Goal: Transaction & Acquisition: Purchase product/service

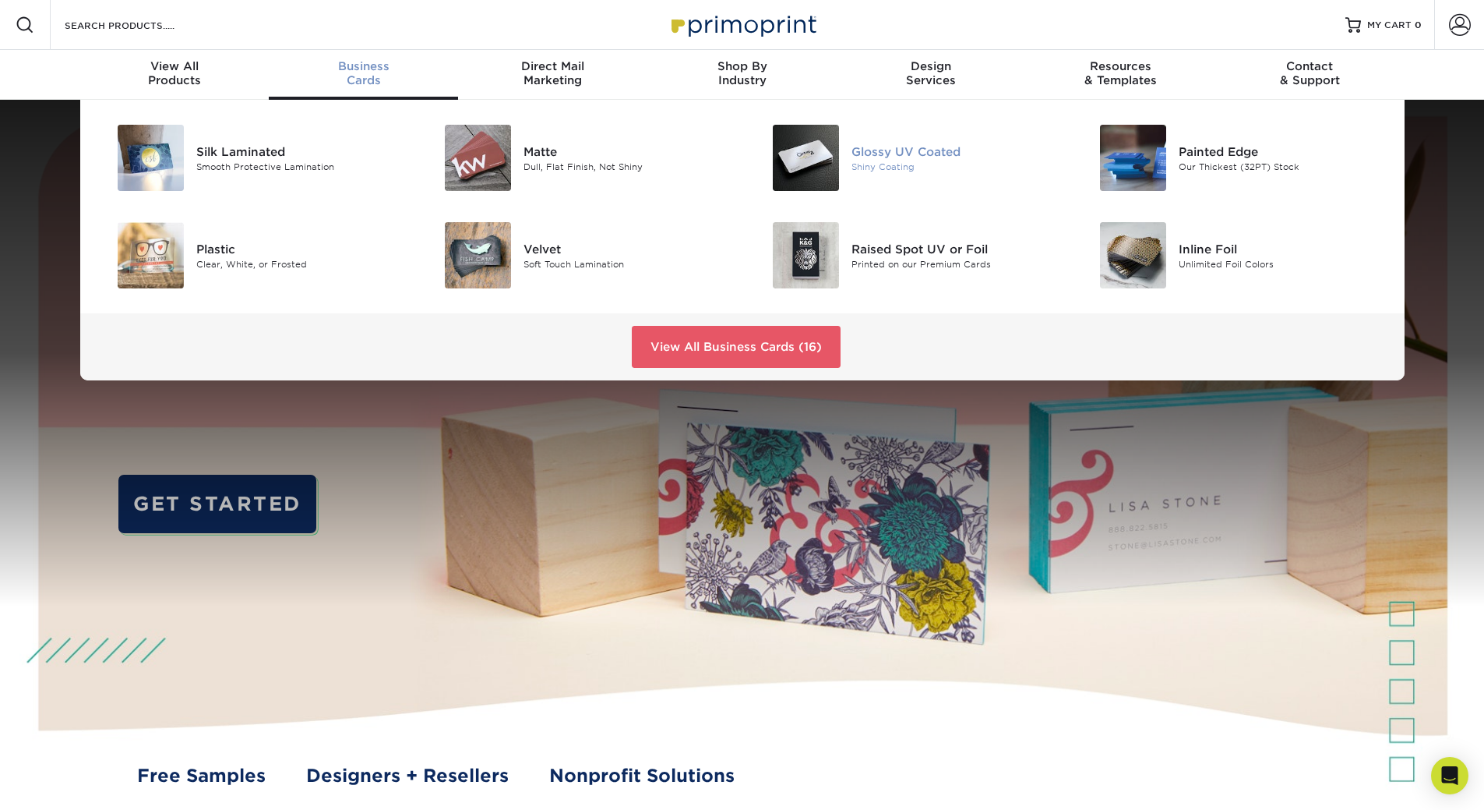
click at [867, 153] on div "Glossy UV Coated" at bounding box center [955, 151] width 206 height 17
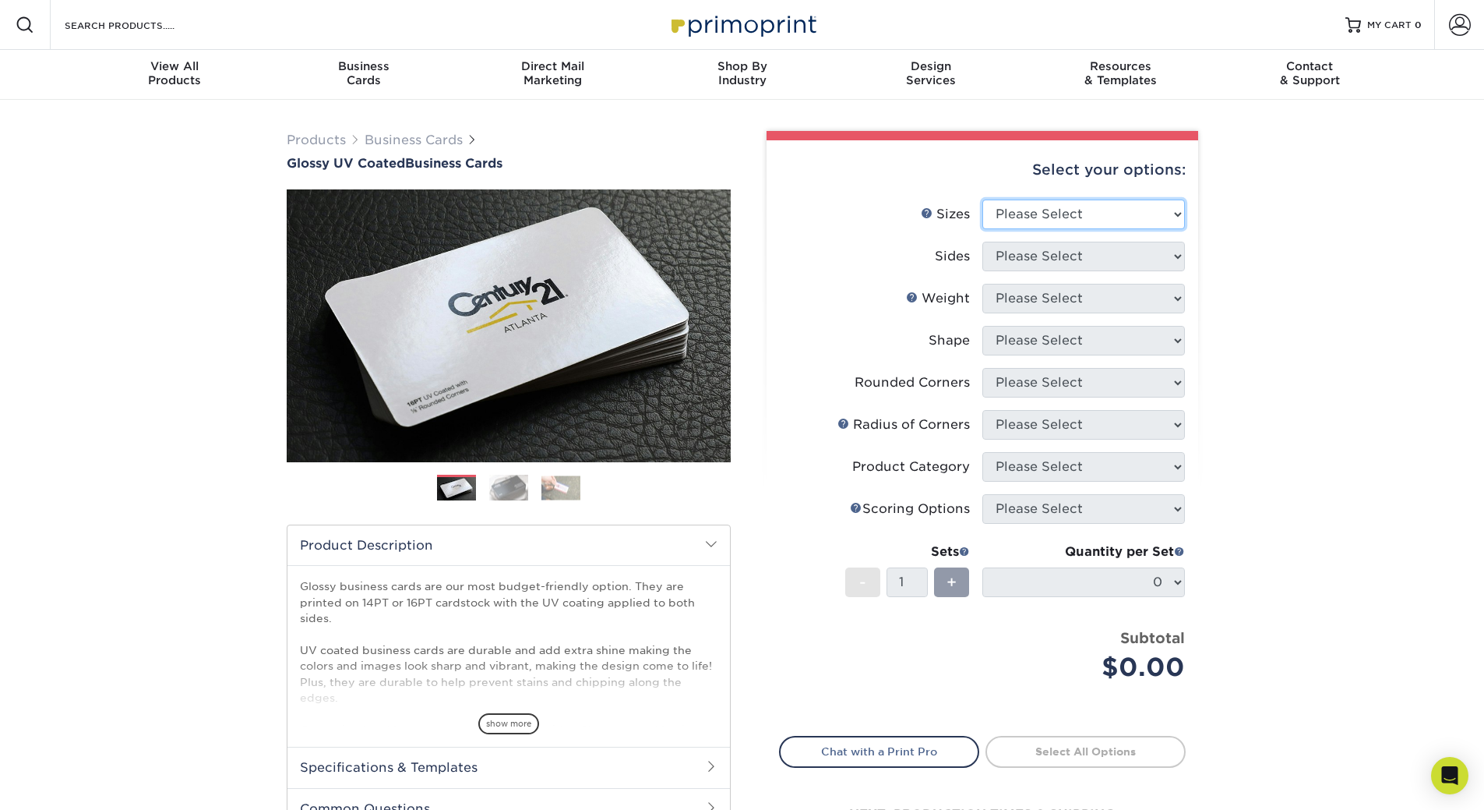
click at [1061, 215] on select "Please Select 1.5" x 3.5" - Mini 1.75" x 3.5" - Mini 2" x 2" - Square 2" x 3" -…" at bounding box center [1084, 214] width 203 height 30
select select "2.00x3.50"
click at [983, 199] on select "Please Select 1.5" x 3.5" - Mini 1.75" x 3.5" - Mini 2" x 2" - Square 2" x 3" -…" at bounding box center [1084, 214] width 203 height 30
click at [490, 710] on div "show more" at bounding box center [509, 696] width 418 height 75
drag, startPoint x: 492, startPoint y: 719, endPoint x: 483, endPoint y: 720, distance: 9.4
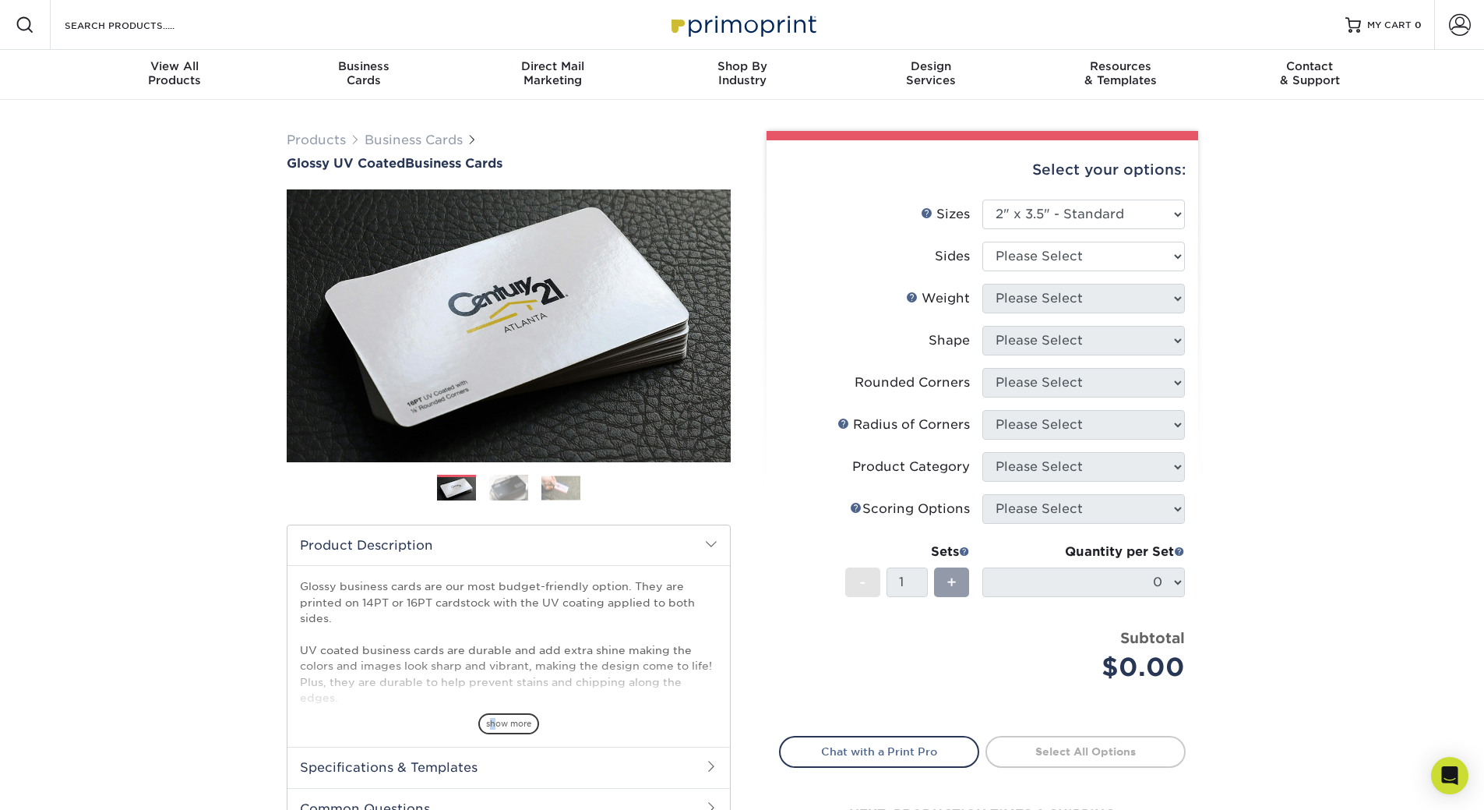
click at [491, 722] on span "show more" at bounding box center [508, 723] width 61 height 21
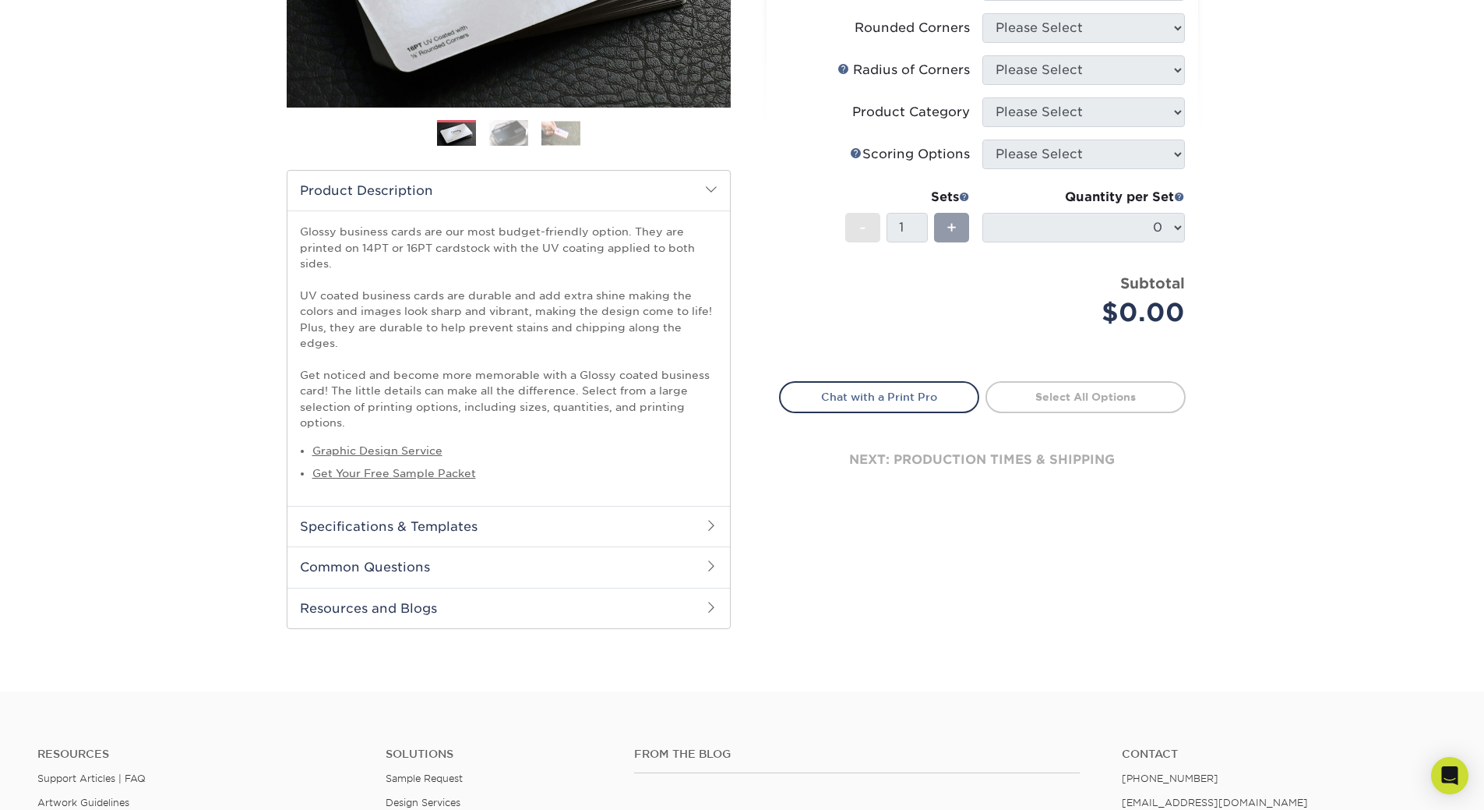
scroll to position [390, 0]
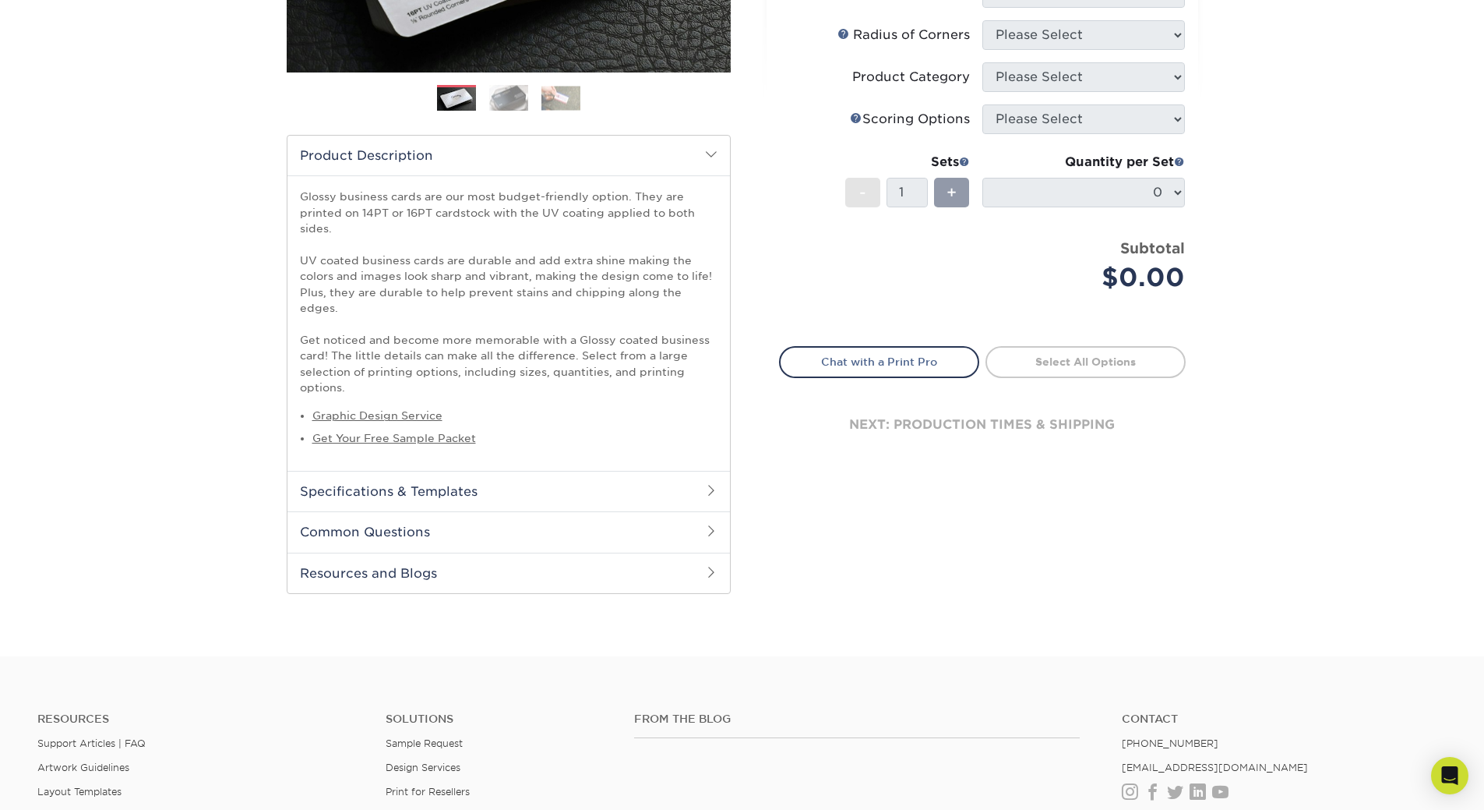
click at [415, 475] on h2 "Specifications & Templates" at bounding box center [509, 491] width 443 height 41
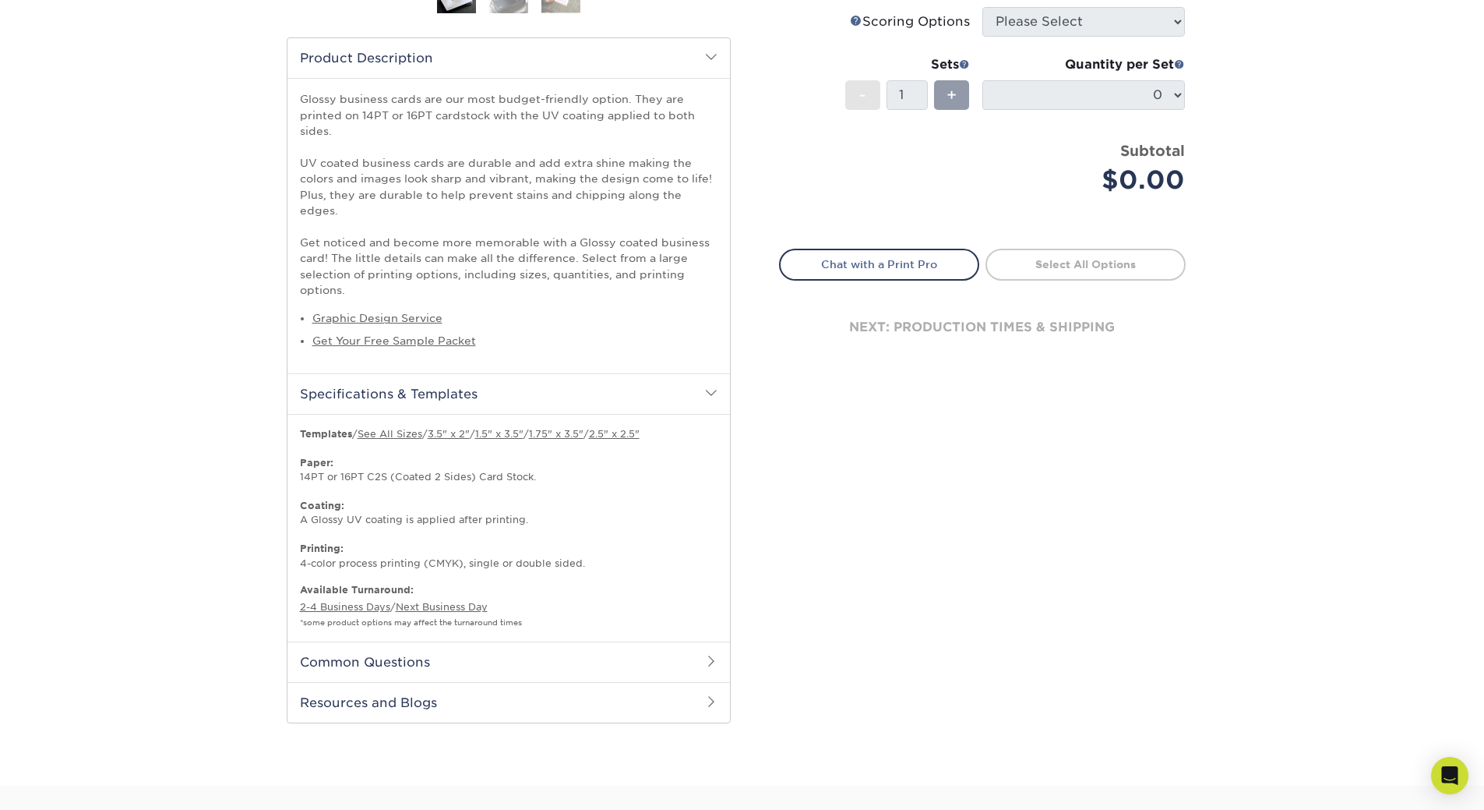
scroll to position [520, 0]
